Goal: Task Accomplishment & Management: Manage account settings

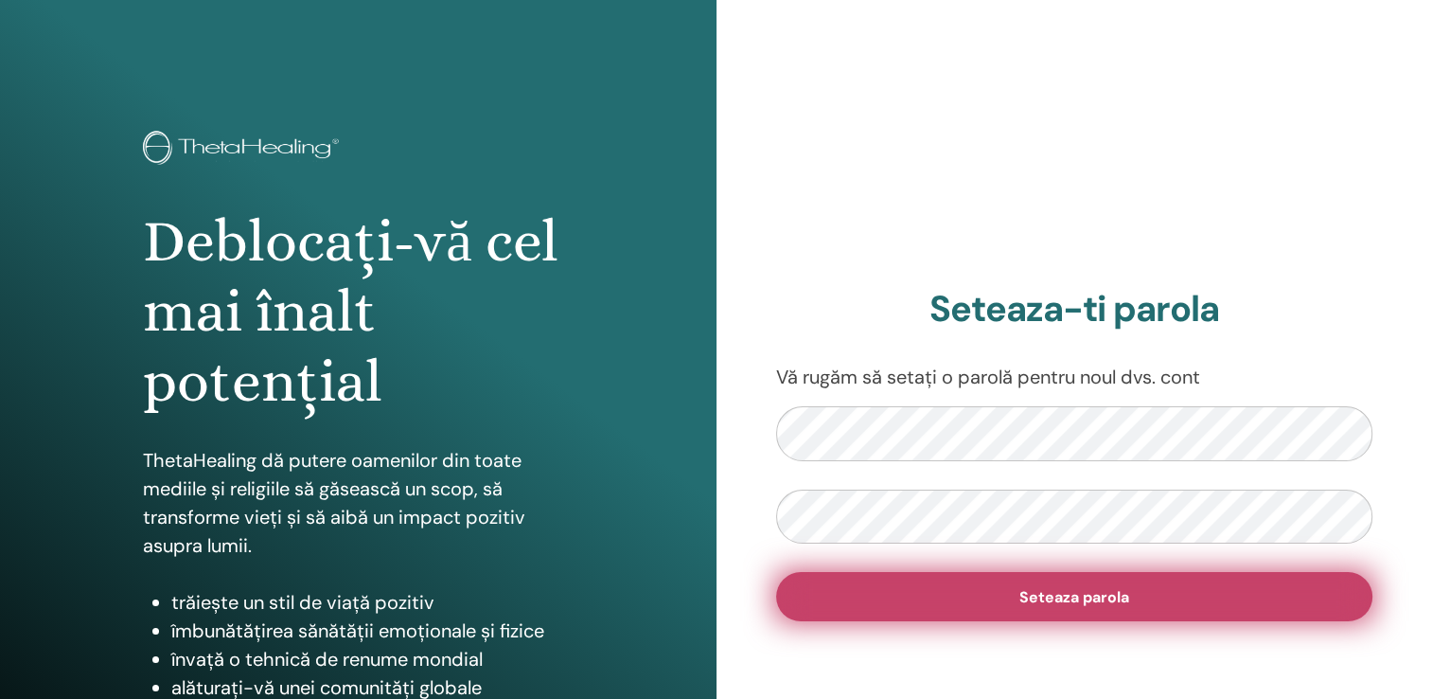
click at [1062, 604] on span "Seteaza parola" at bounding box center [1074, 597] width 110 height 20
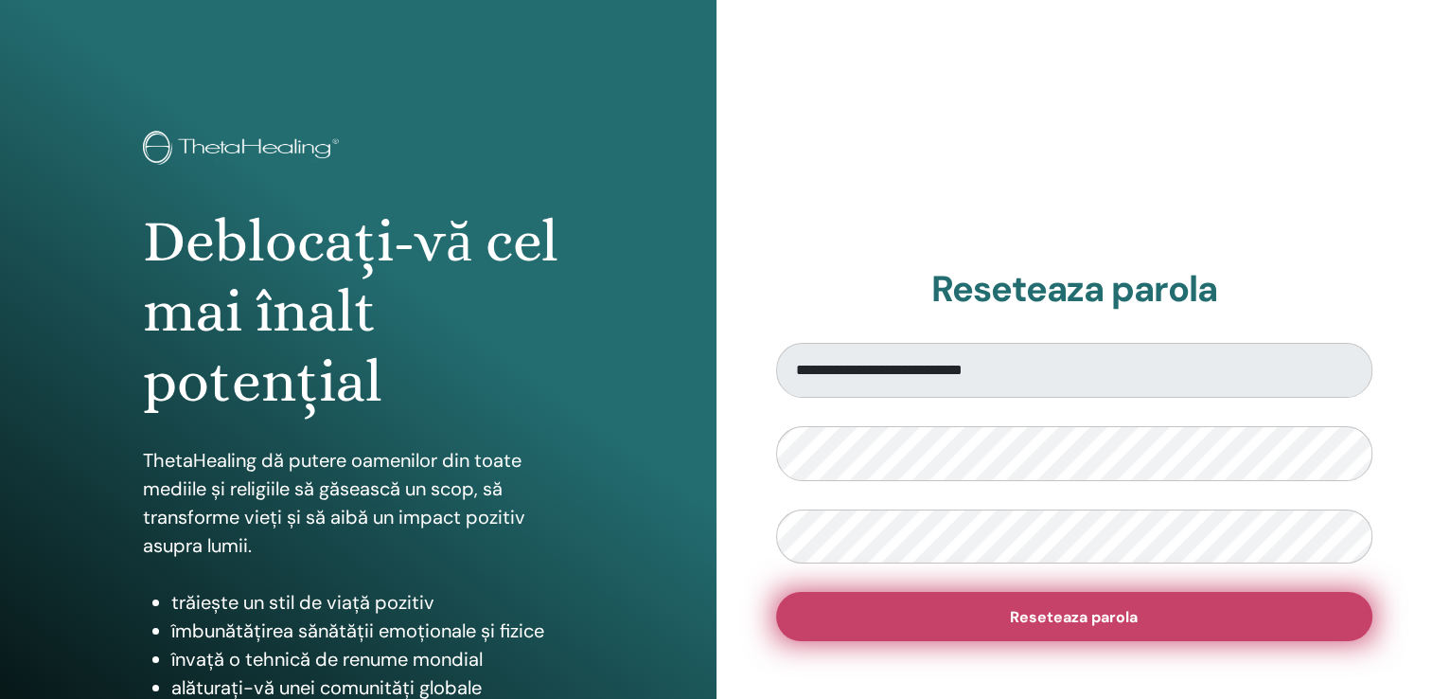
click at [973, 606] on button "Reseteaza parola" at bounding box center [1074, 616] width 597 height 49
